Goal: Navigation & Orientation: Find specific page/section

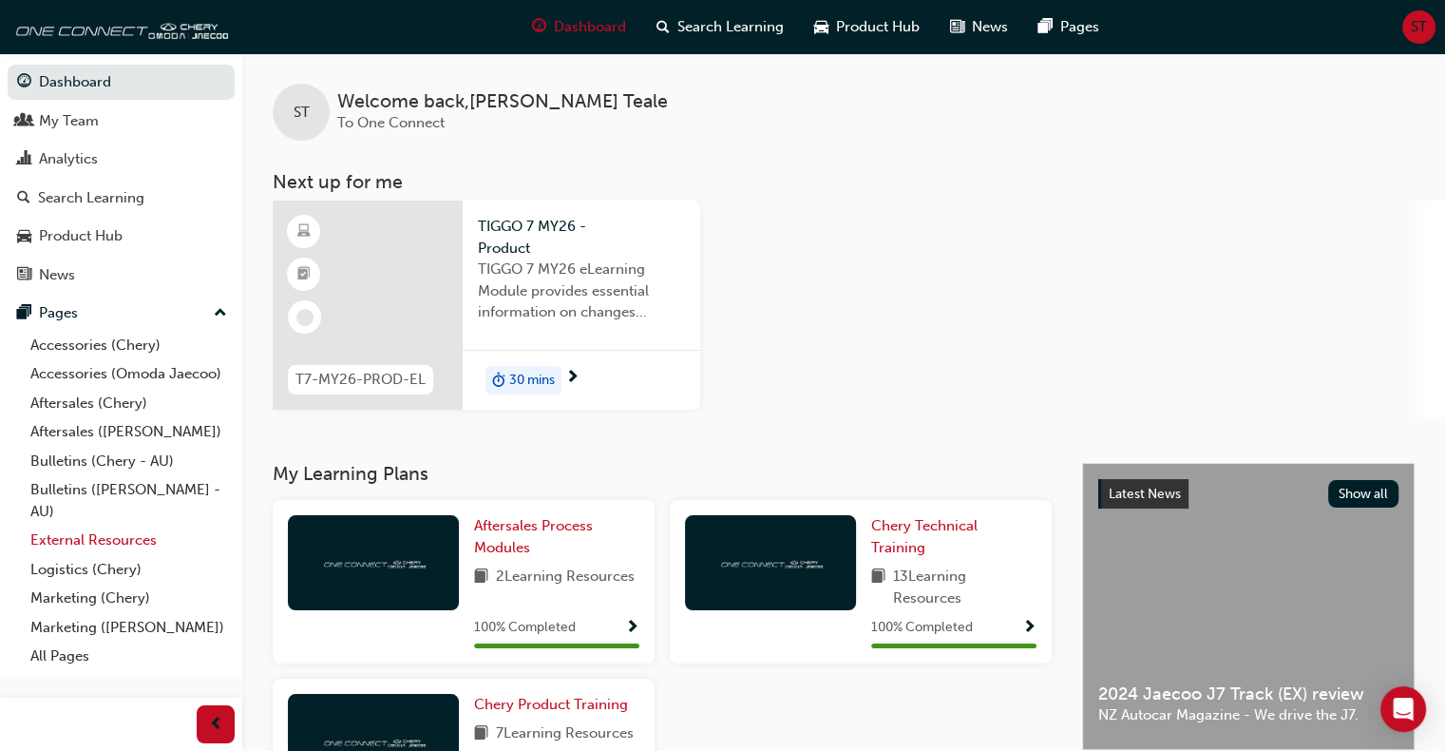
click at [106, 534] on link "External Resources" at bounding box center [129, 539] width 212 height 29
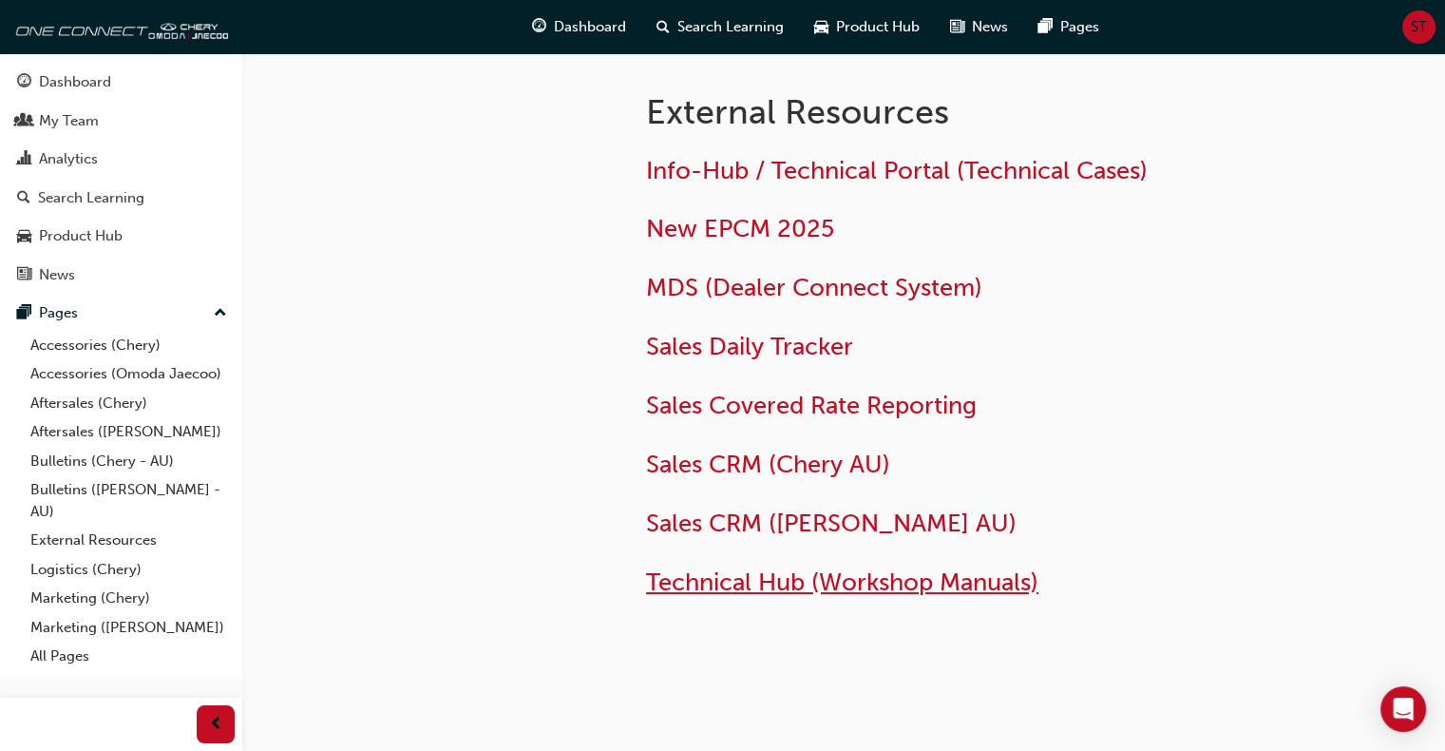
click at [688, 578] on span "Technical Hub (Workshop Manuals)" at bounding box center [842, 581] width 392 height 29
